Goal: Transaction & Acquisition: Subscribe to service/newsletter

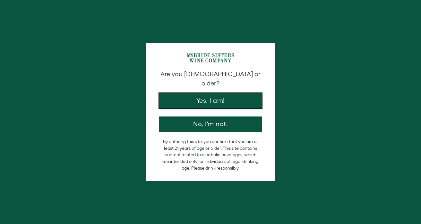
click at [215, 93] on button "Yes, I am!" at bounding box center [210, 100] width 103 height 15
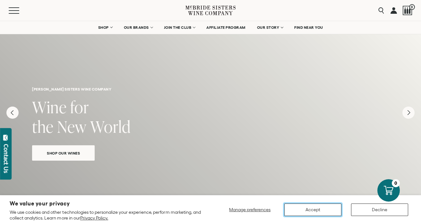
click at [310, 210] on button "Accept" at bounding box center [312, 210] width 57 height 13
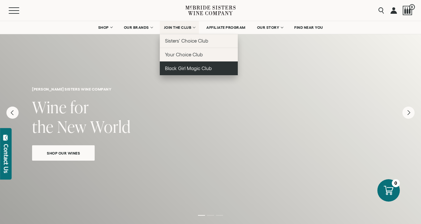
click at [176, 72] on link "Black Girl Magic Club" at bounding box center [199, 69] width 78 height 14
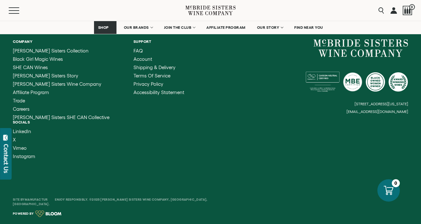
scroll to position [1137, 0]
